Goal: Information Seeking & Learning: Learn about a topic

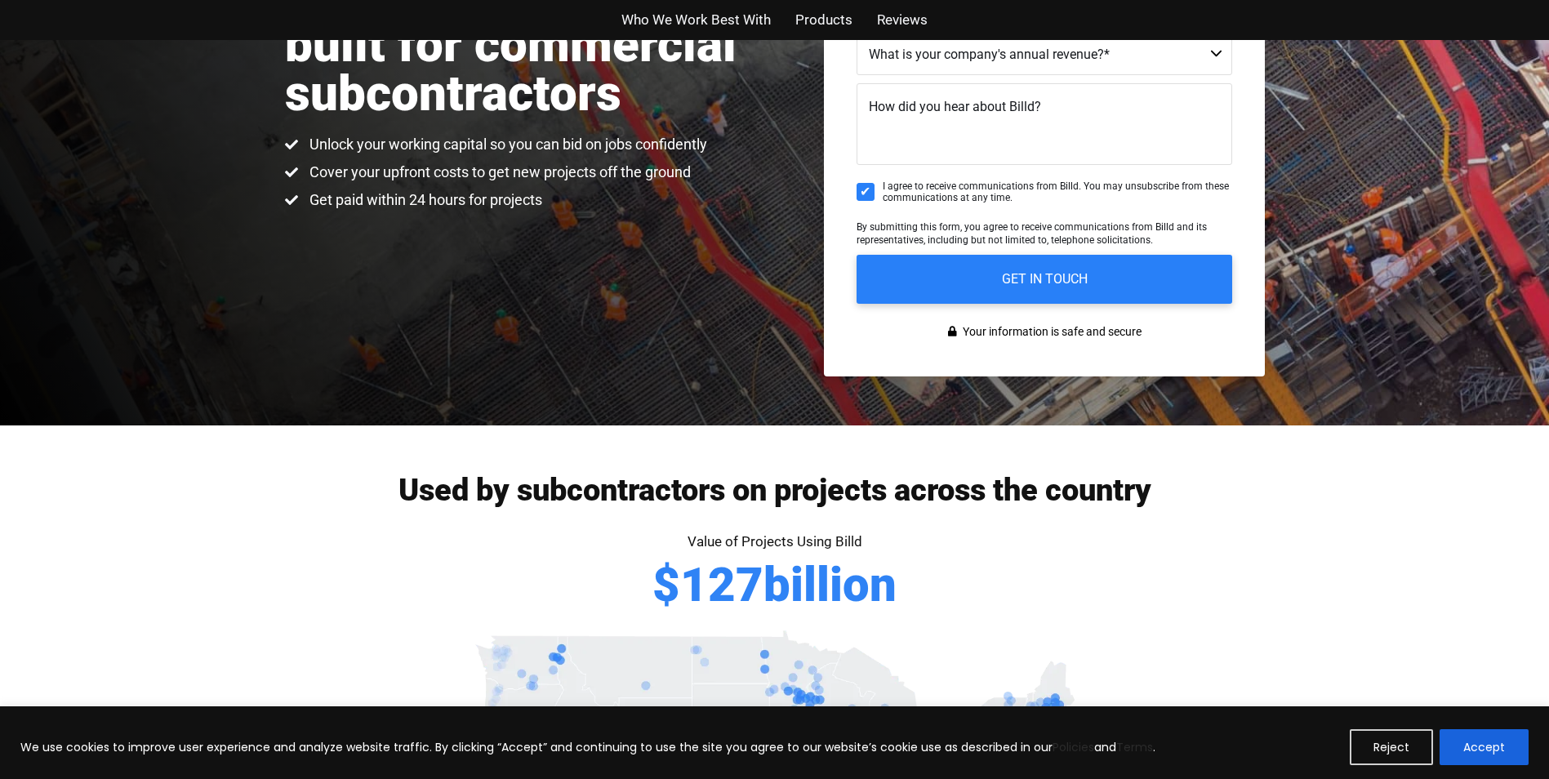
scroll to position [653, 0]
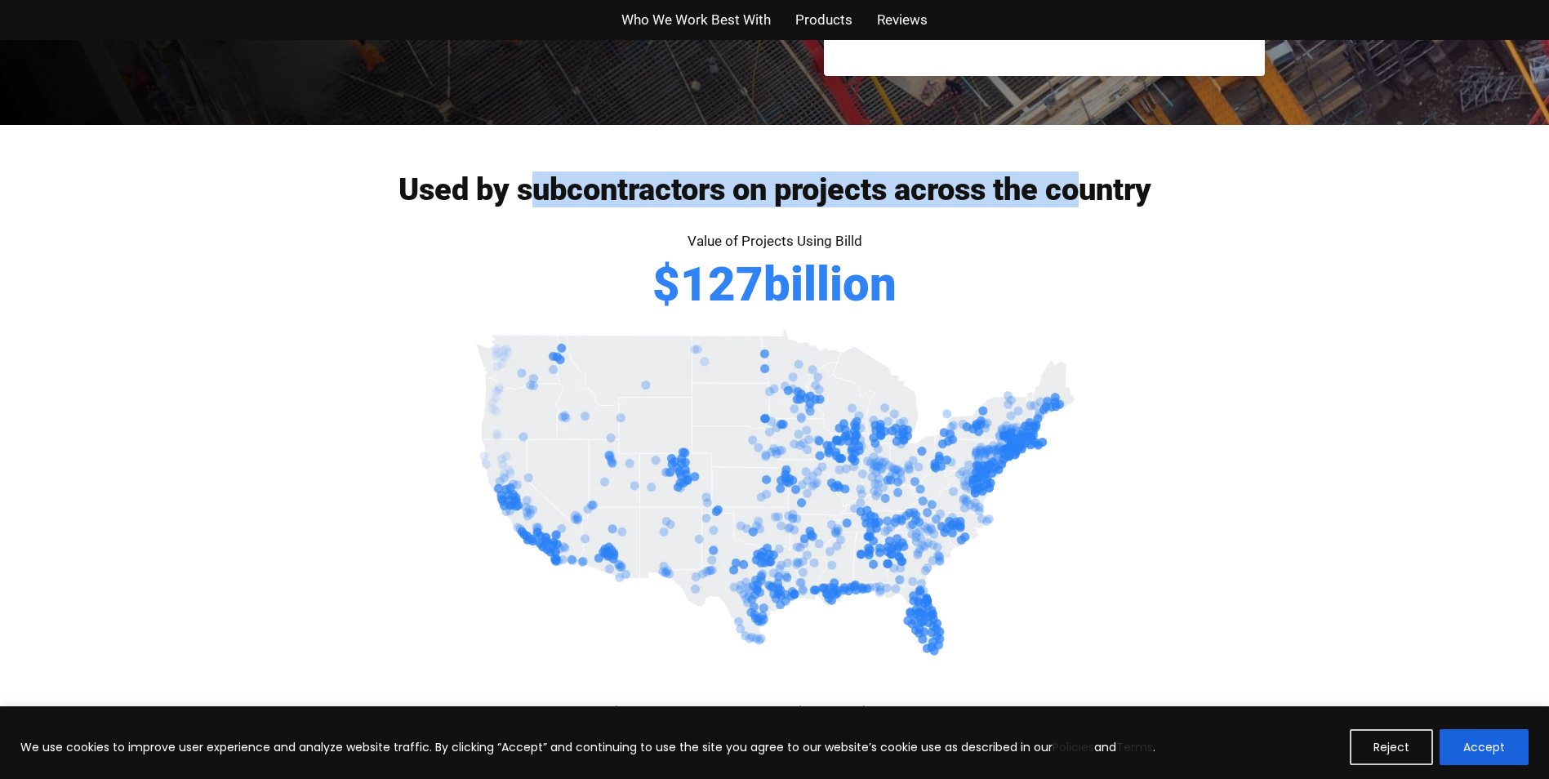
drag, startPoint x: 528, startPoint y: 191, endPoint x: 1091, endPoint y: 214, distance: 563.2
click at [1091, 214] on div "Used by subcontractors on projects across the country" at bounding box center [775, 202] width 980 height 56
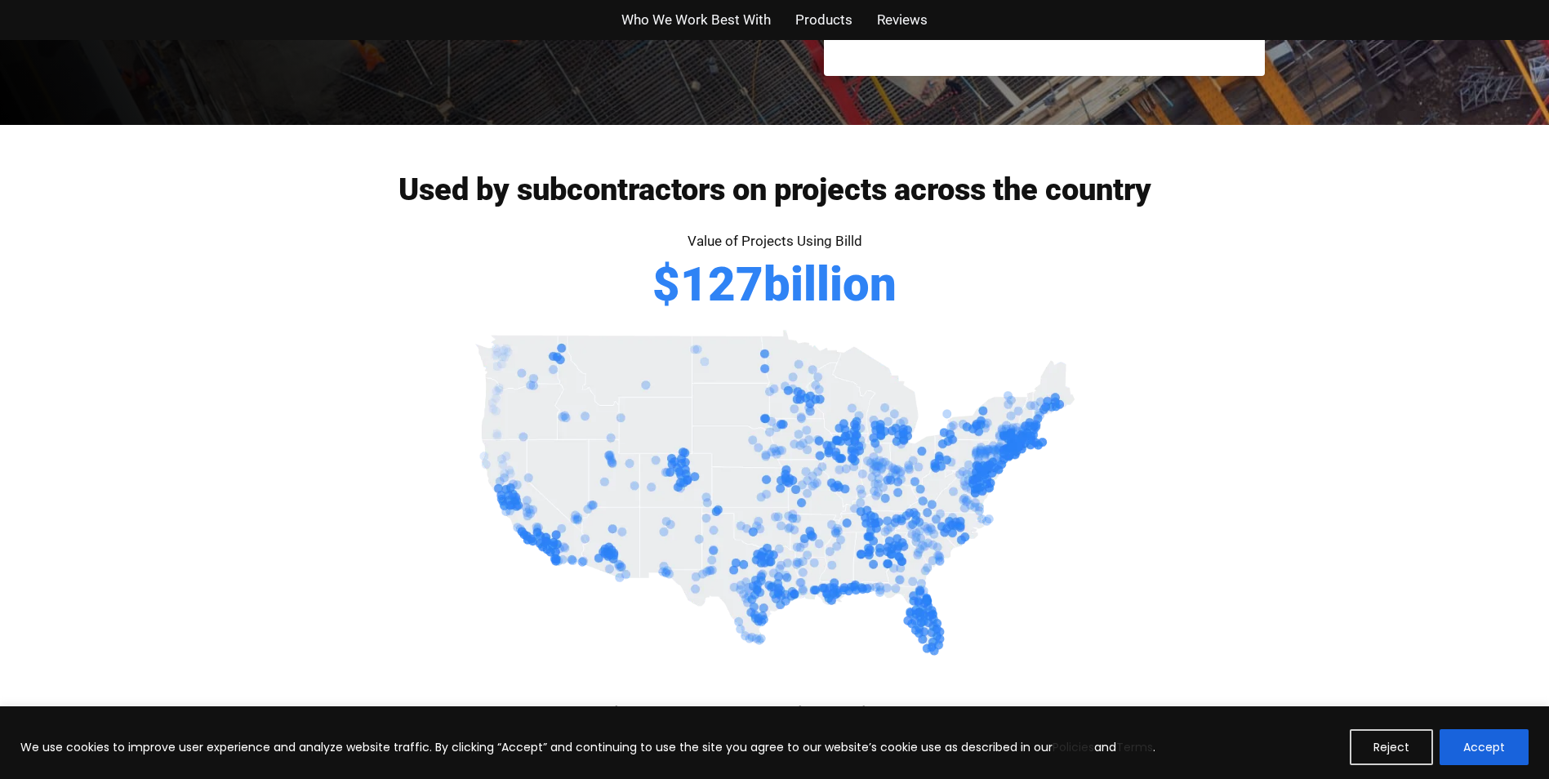
drag, startPoint x: 1091, startPoint y: 214, endPoint x: 1218, endPoint y: 307, distance: 157.2
click at [1218, 307] on div "Value of Projects Using Billd $ 127 billion" at bounding box center [775, 278] width 931 height 96
drag, startPoint x: 1211, startPoint y: 192, endPoint x: 172, endPoint y: 268, distance: 1042.5
click at [172, 268] on div "Used by subcontractors on projects across the country Value of Projects Using B…" at bounding box center [774, 306] width 1549 height 363
click at [644, 233] on div "Value of Projects Using Billd $ 127 billion" at bounding box center [775, 278] width 931 height 96
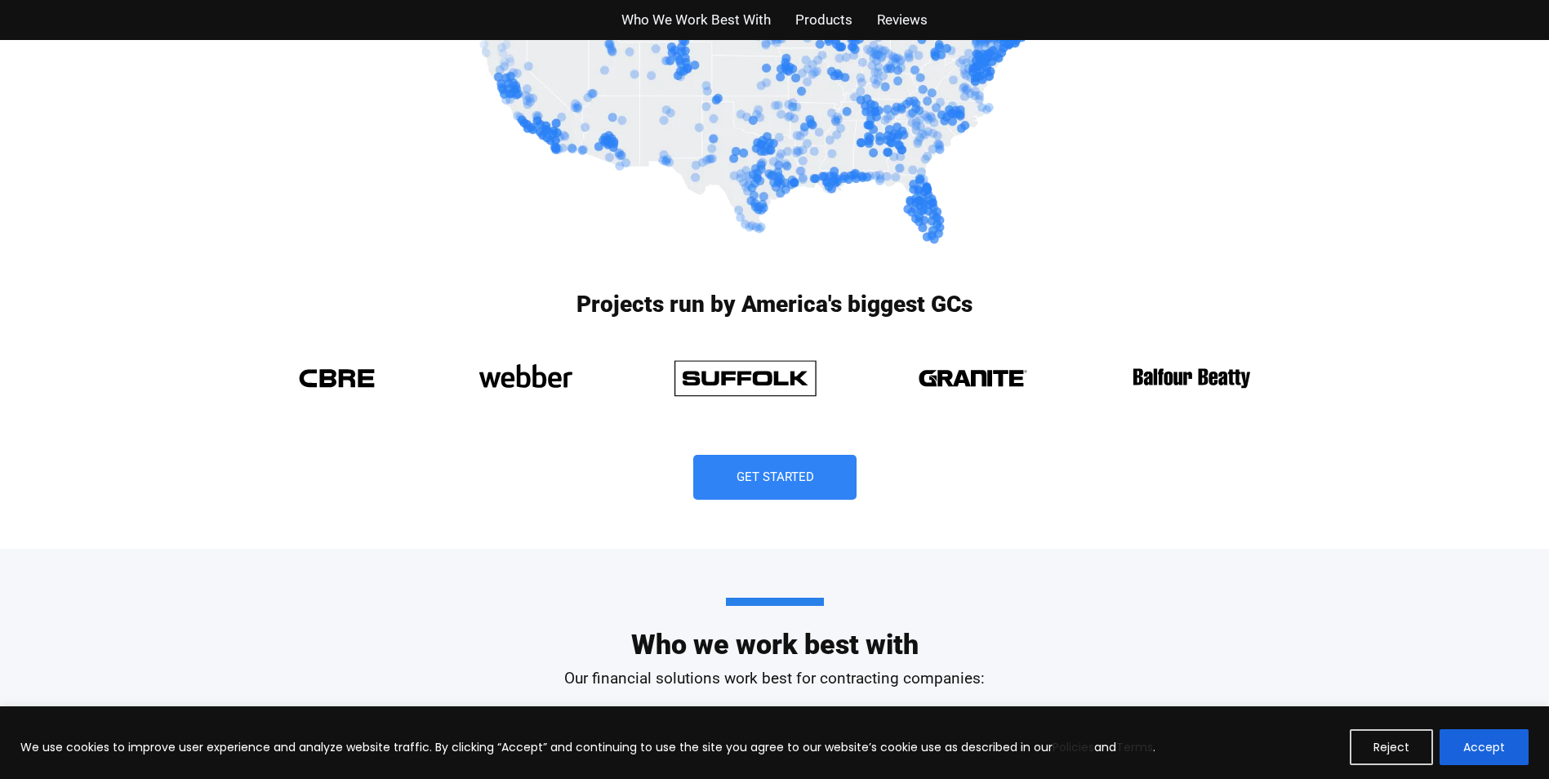
scroll to position [1144, 0]
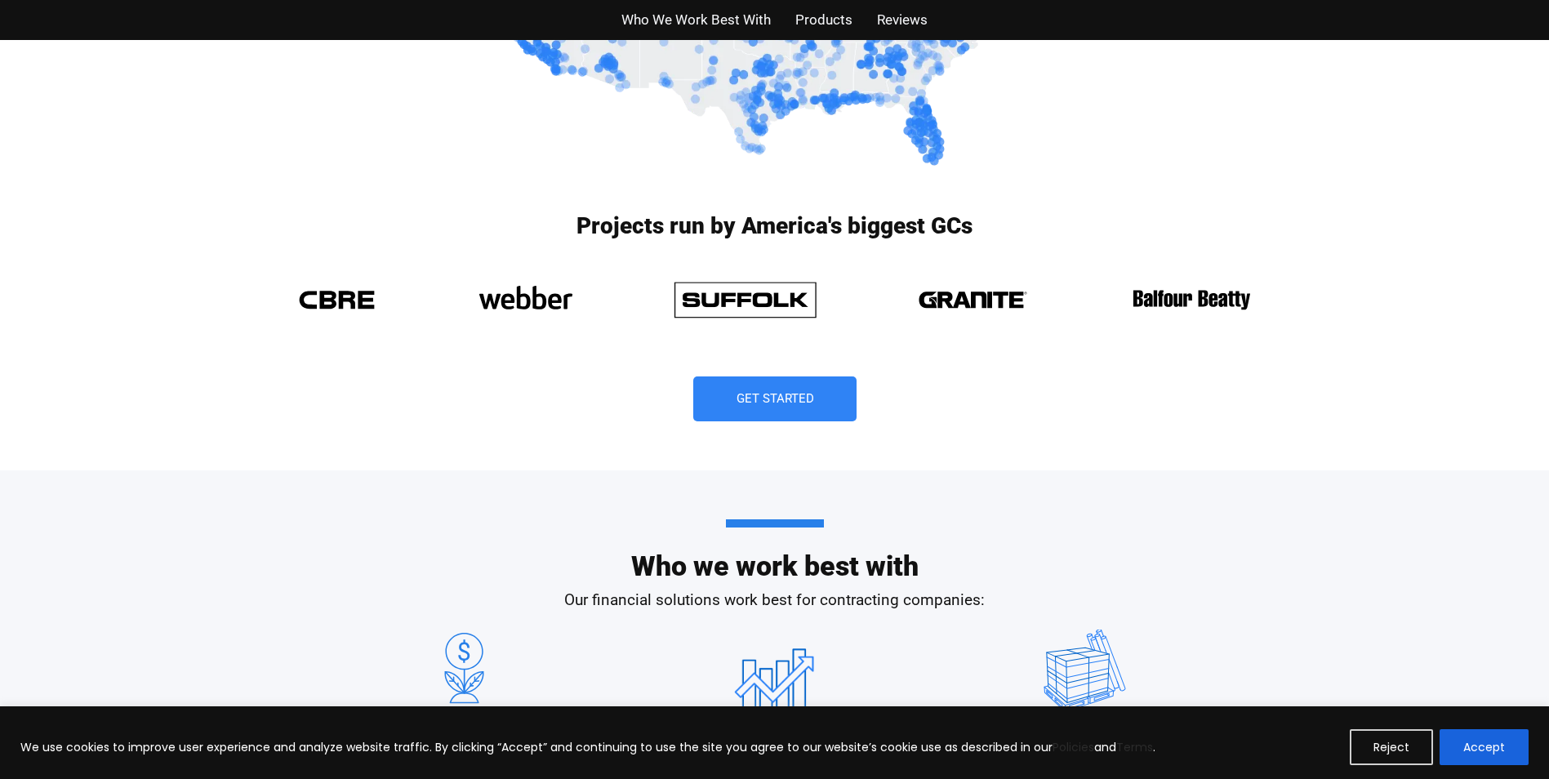
click at [1128, 448] on div "Projects run by America's biggest GCs Get Started" at bounding box center [775, 334] width 980 height 272
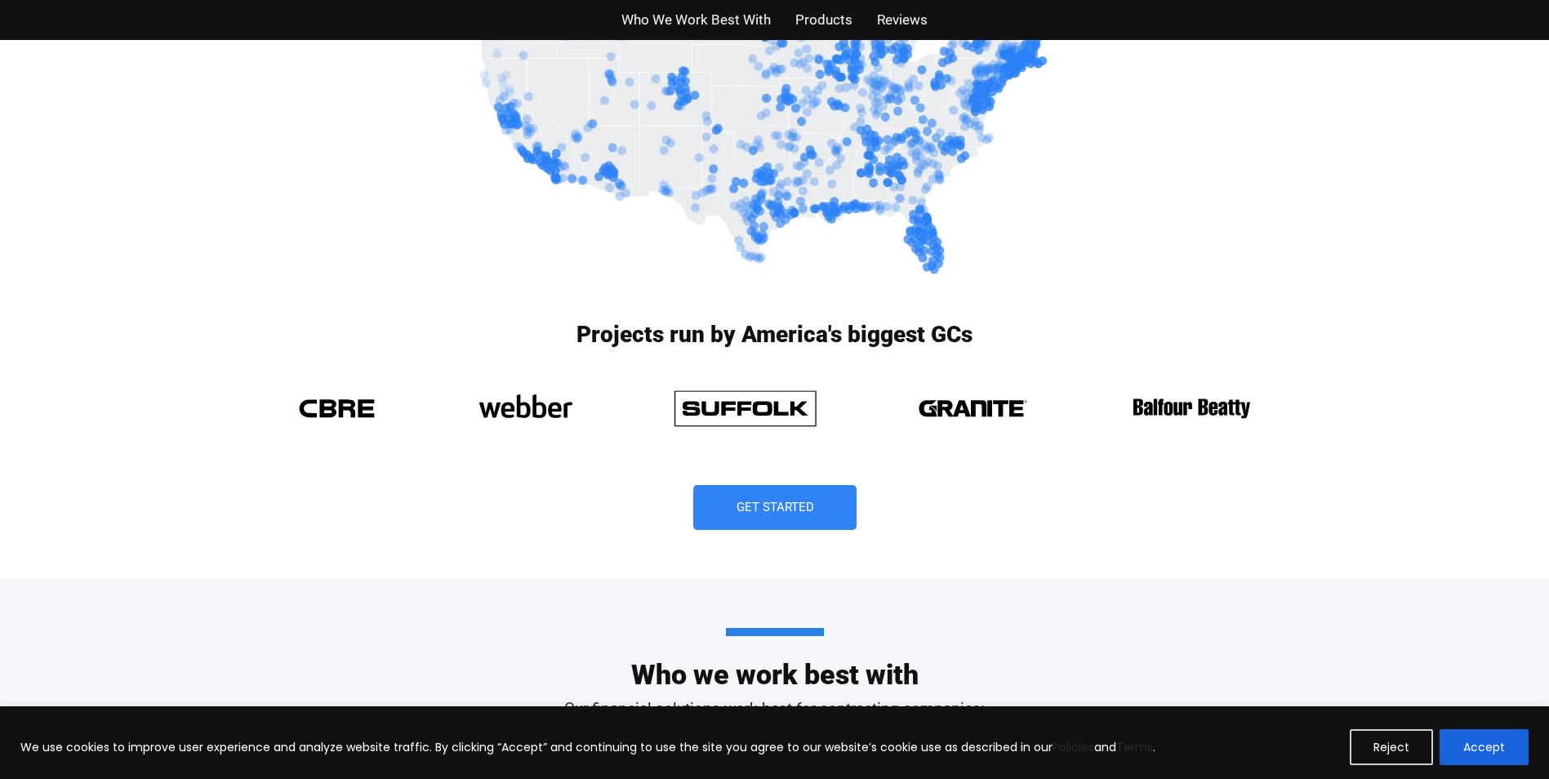
scroll to position [817, 0]
